Goal: Download file/media

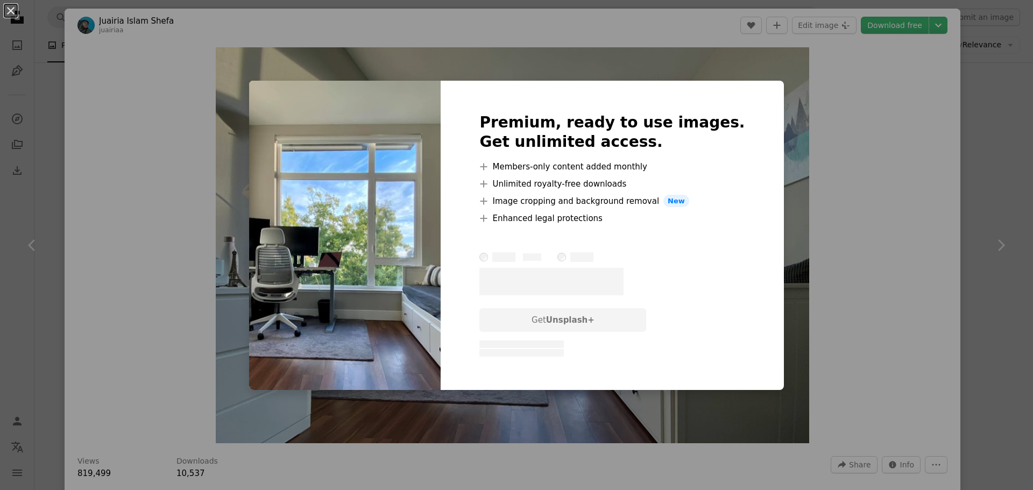
scroll to position [377, 0]
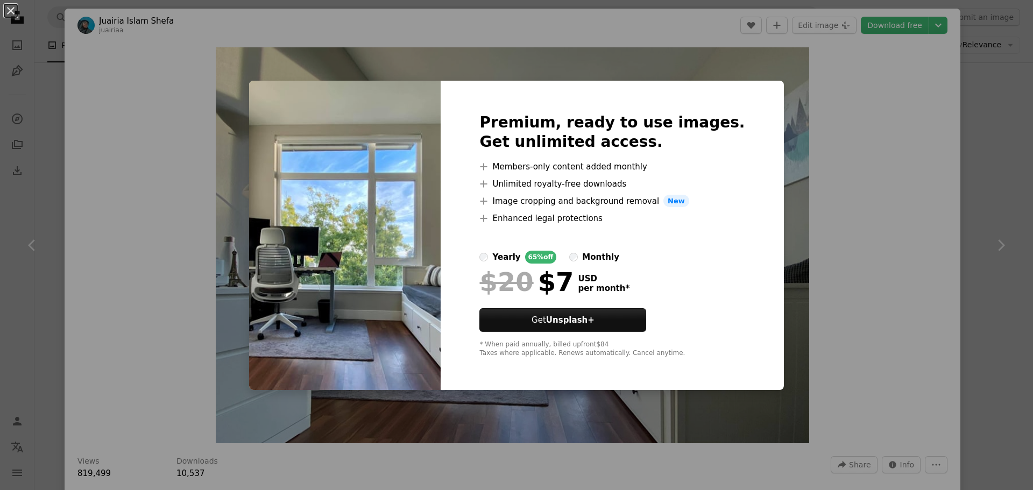
click at [750, 159] on div "Premium, ready to use images. Get unlimited access. A plus sign Members-only co…" at bounding box center [612, 236] width 343 height 310
click at [838, 313] on div "An X shape Premium, ready to use images. Get unlimited access. A plus sign Memb…" at bounding box center [516, 245] width 1033 height 490
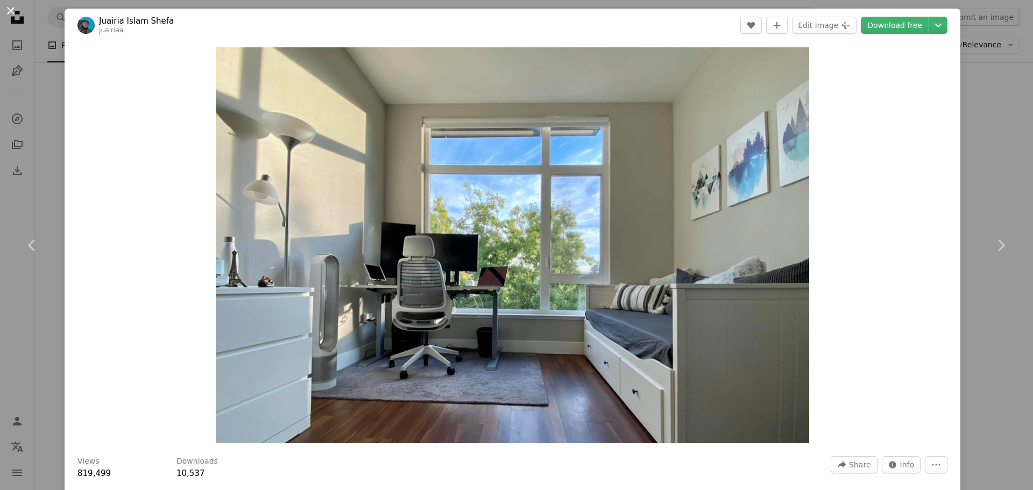
click at [12, 9] on button "An X shape" at bounding box center [10, 10] width 13 height 13
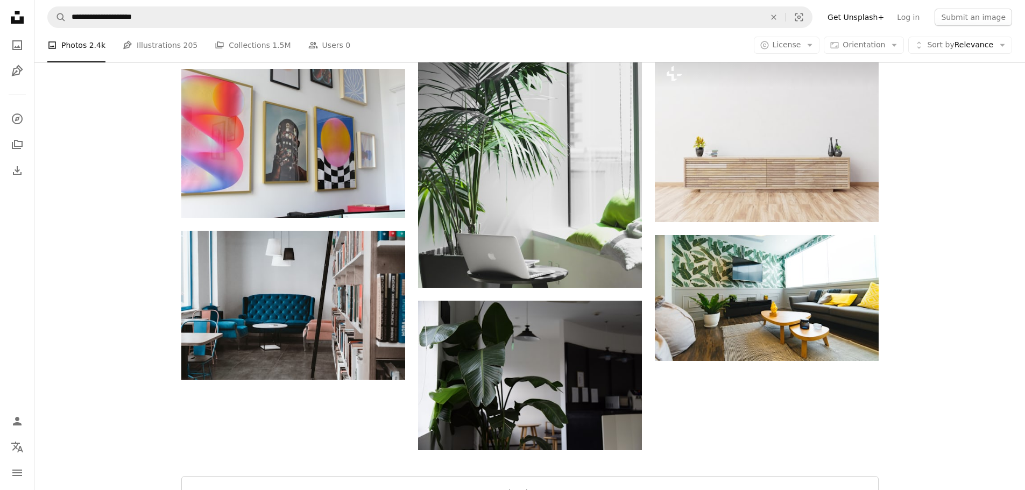
scroll to position [1399, 0]
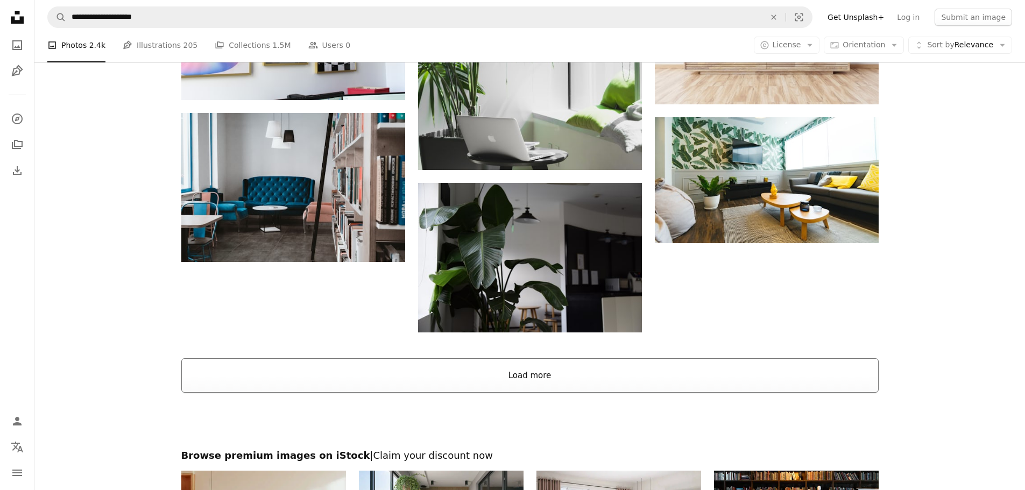
click at [515, 371] on button "Load more" at bounding box center [529, 375] width 697 height 34
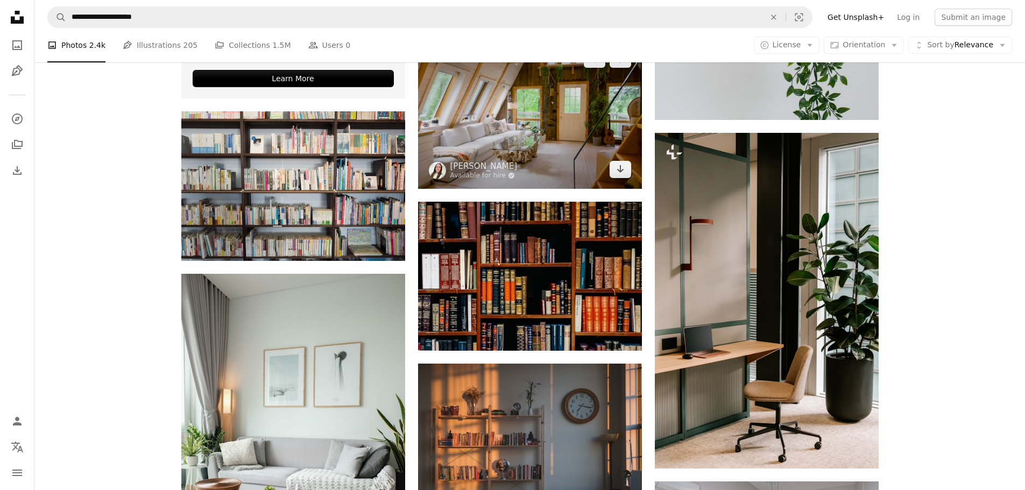
scroll to position [2045, 0]
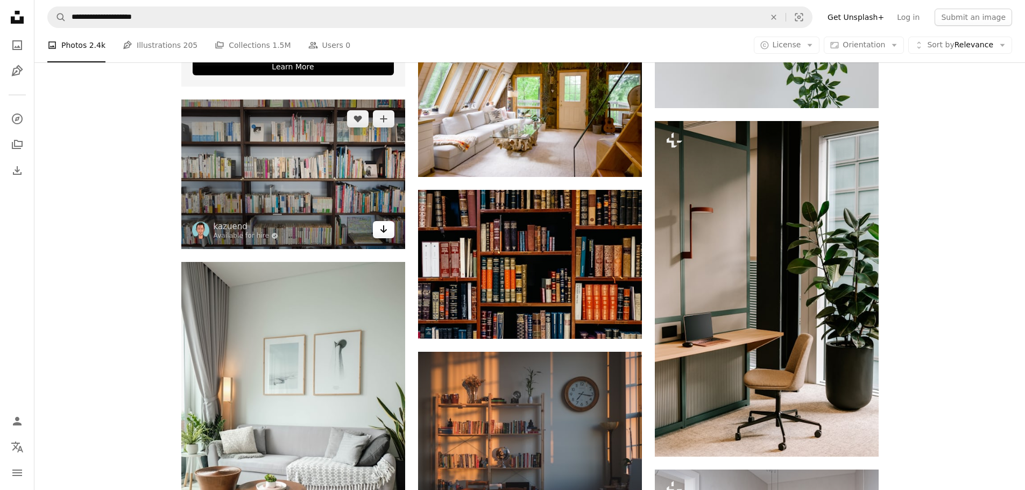
click at [385, 233] on icon "Arrow pointing down" at bounding box center [383, 229] width 9 height 13
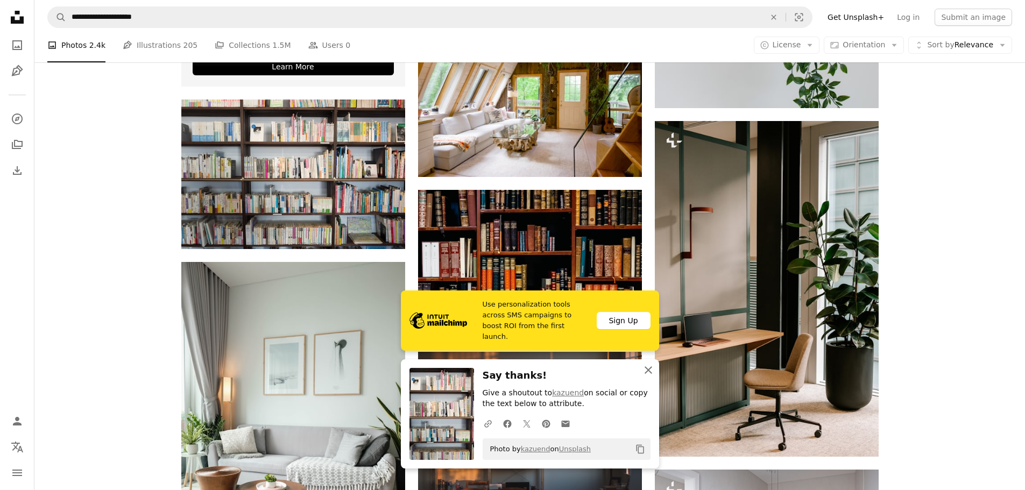
click at [653, 368] on icon "An X shape" at bounding box center [648, 370] width 13 height 13
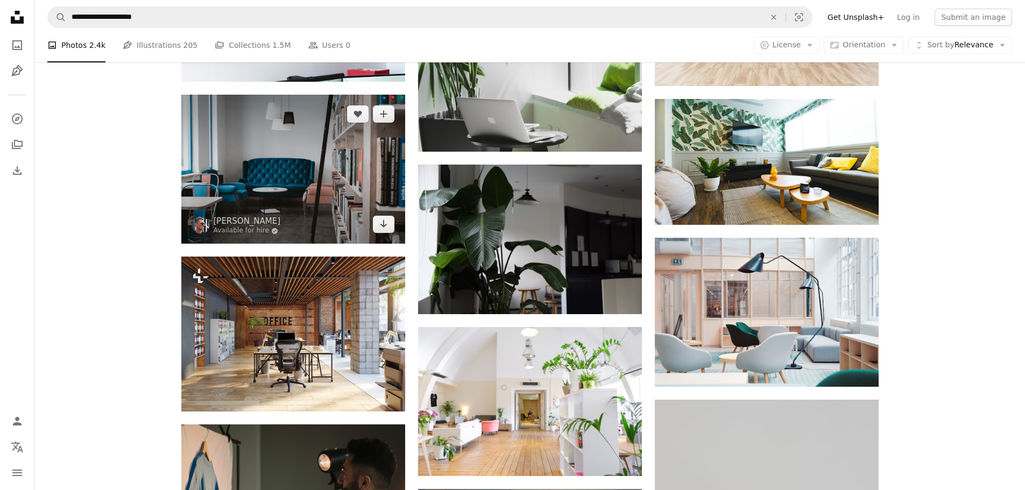
scroll to position [1292, 0]
